Goal: Entertainment & Leisure: Consume media (video, audio)

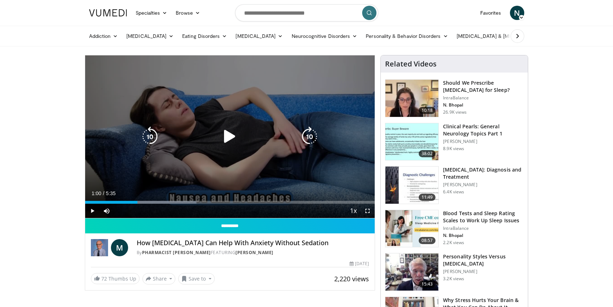
click at [228, 134] on icon "Video Player" at bounding box center [230, 137] width 20 height 20
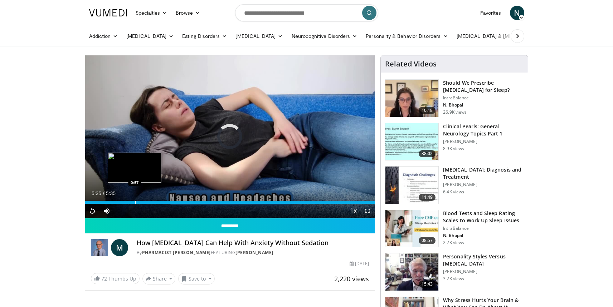
click at [135, 199] on div "Loaded : 100.00% 5:35 0:57" at bounding box center [230, 200] width 290 height 7
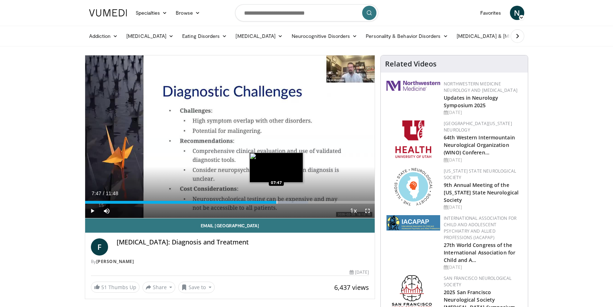
click at [277, 203] on div "Progress Bar" at bounding box center [277, 202] width 1 height 3
click at [269, 204] on div "Progress Bar" at bounding box center [269, 202] width 1 height 3
click at [226, 136] on div "10 seconds Tap to unmute" at bounding box center [230, 136] width 290 height 163
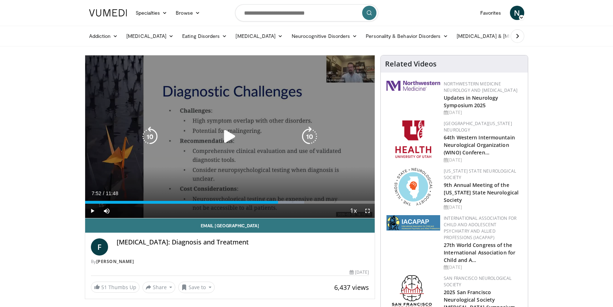
click at [230, 139] on icon "Video Player" at bounding box center [230, 137] width 20 height 20
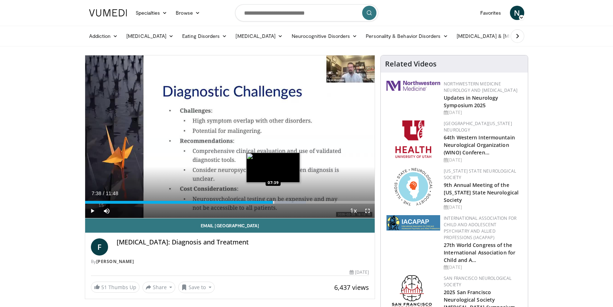
click at [273, 201] on div "Progress Bar" at bounding box center [273, 202] width 1 height 3
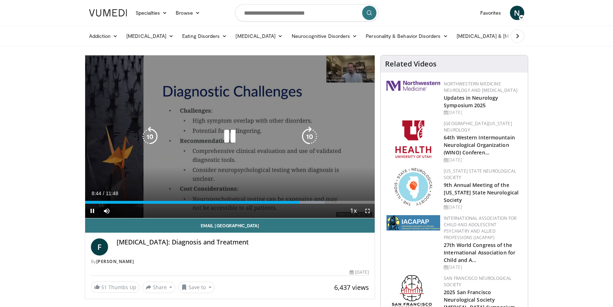
click at [228, 135] on icon "Video Player" at bounding box center [230, 137] width 20 height 20
click at [225, 136] on icon "Video Player" at bounding box center [230, 137] width 20 height 20
click at [229, 139] on icon "Video Player" at bounding box center [230, 137] width 20 height 20
click at [228, 135] on icon "Video Player" at bounding box center [230, 137] width 20 height 20
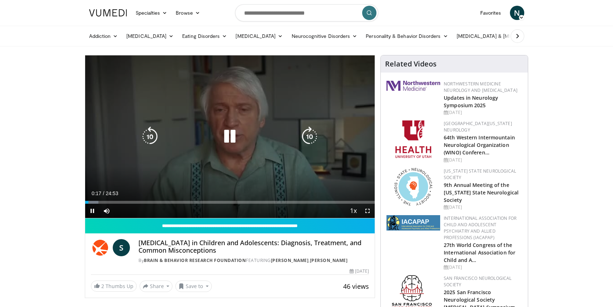
click at [230, 130] on icon "Video Player" at bounding box center [230, 137] width 20 height 20
